Goal: Find specific page/section

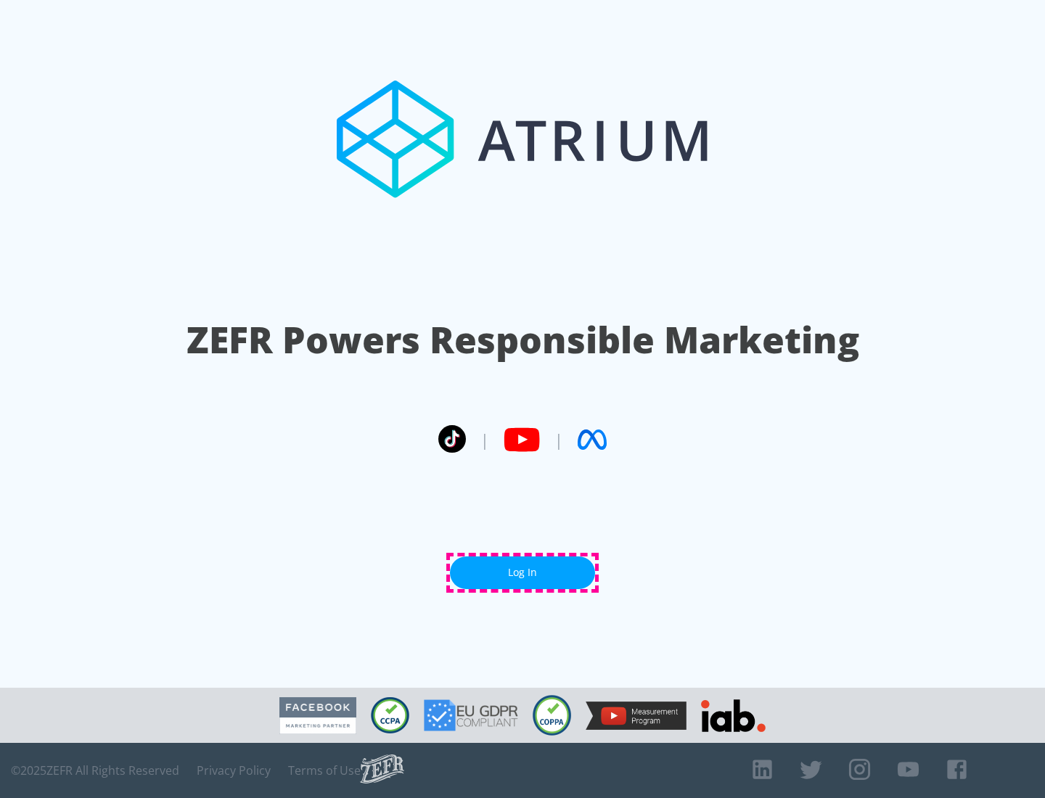
click at [522, 572] on link "Log In" at bounding box center [522, 573] width 145 height 33
